Goal: Information Seeking & Learning: Understand process/instructions

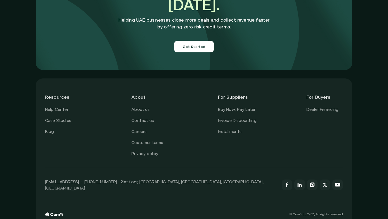
scroll to position [1870, 0]
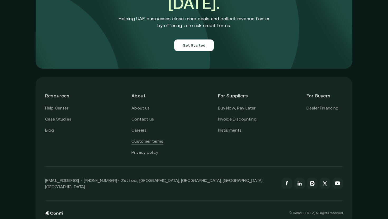
click at [146, 138] on link "Customer terms" at bounding box center [147, 141] width 32 height 7
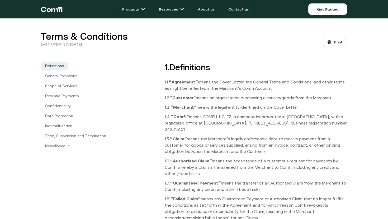
drag, startPoint x: 165, startPoint y: 65, endPoint x: 168, endPoint y: 79, distance: 13.6
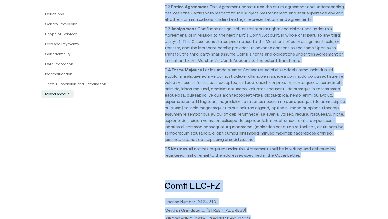
scroll to position [2601, 0]
click at [252, 199] on div "License Number: 2424151.01 [STREET_ADDRESS]" at bounding box center [256, 210] width 182 height 23
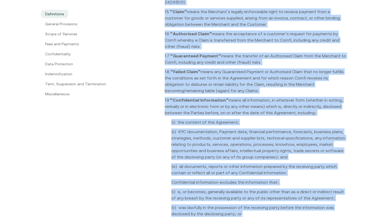
scroll to position [0, 0]
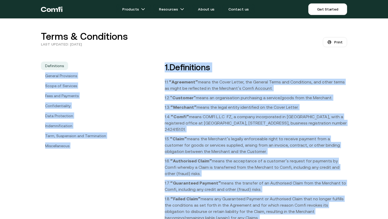
drag, startPoint x: 235, startPoint y: 180, endPoint x: 157, endPoint y: 69, distance: 136.1
copy div "Loremip Dolorsitam Conse ad Elitsedd Eius tem Incididu Utlaboreetdolor Magn Ali…"
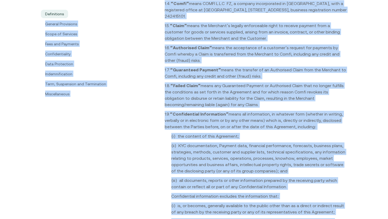
click at [334, 35] on p "1.5. “Claimˮ means the Merchantʼs legally enforceable right to receive payment …" at bounding box center [256, 31] width 182 height 19
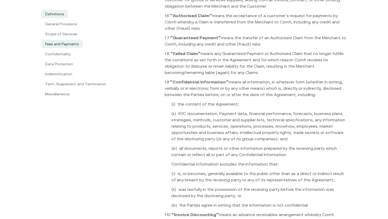
click at [74, 45] on link "Fees and Payments" at bounding box center [62, 44] width 42 height 8
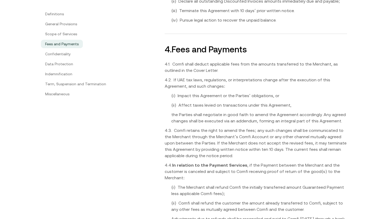
scroll to position [1434, 0]
